Goal: Task Accomplishment & Management: Use online tool/utility

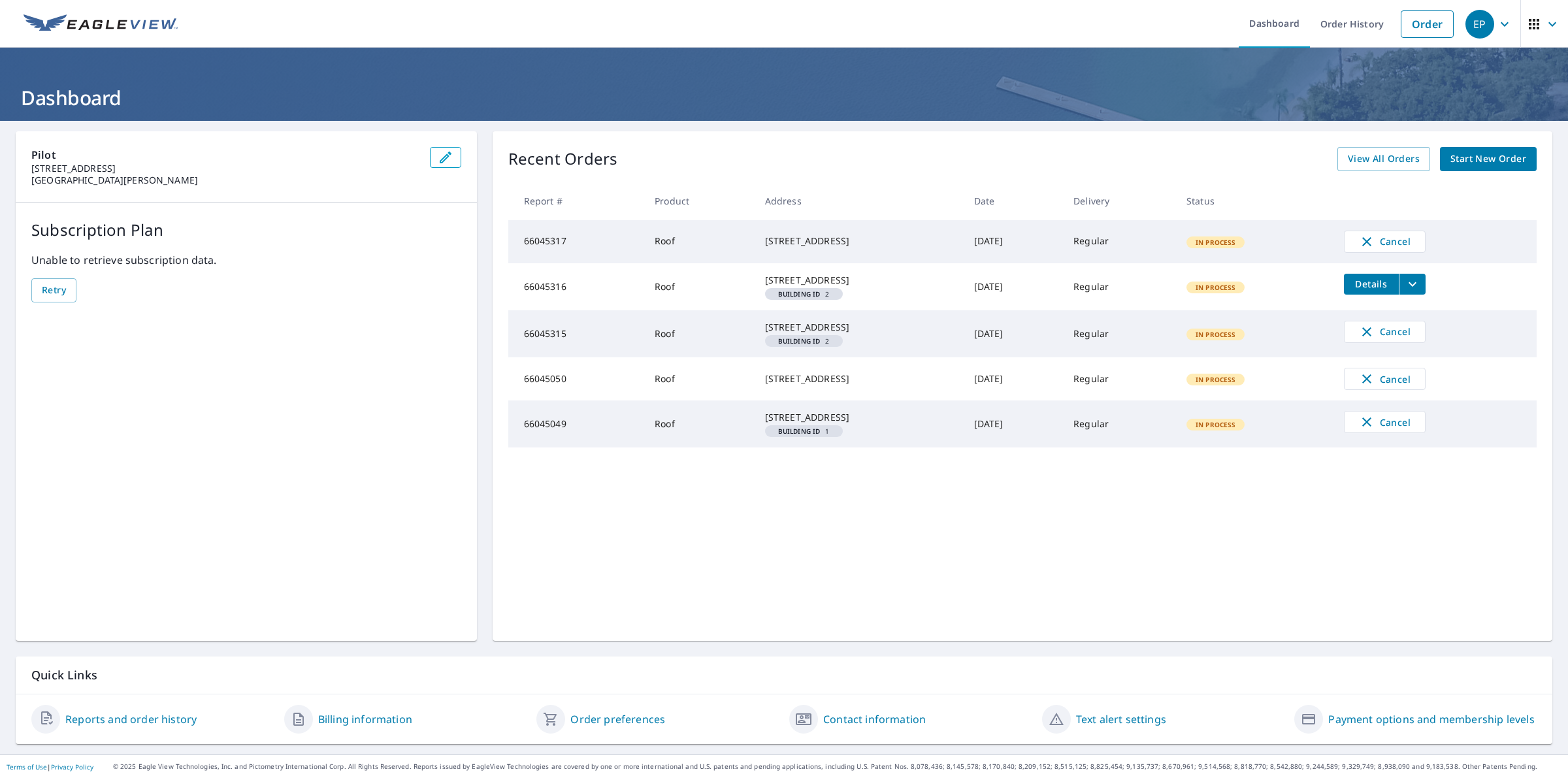
click at [539, 356] on td "66045315" at bounding box center [576, 334] width 136 height 47
copy td "66045315"
click at [540, 291] on td "66045316" at bounding box center [576, 287] width 136 height 47
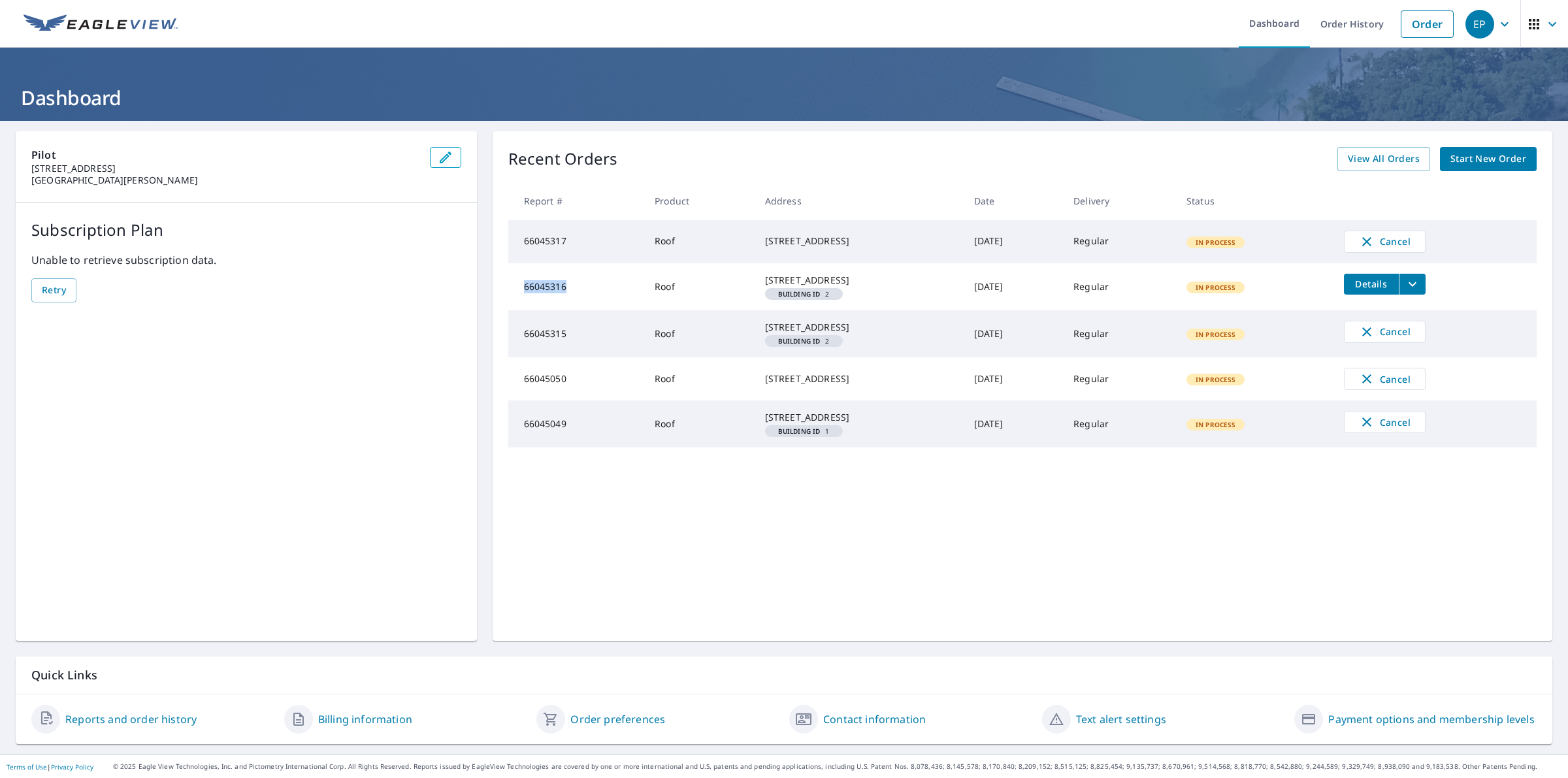
click at [540, 291] on td "66045316" at bounding box center [576, 287] width 136 height 47
copy td "66045316"
